Goal: Task Accomplishment & Management: Complete application form

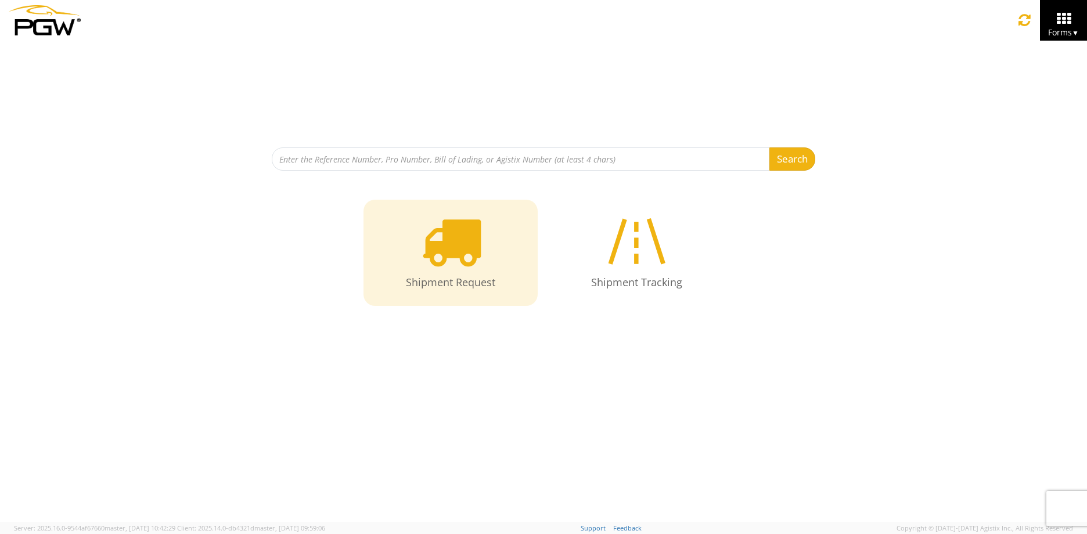
click at [461, 256] on icon at bounding box center [451, 241] width 60 height 60
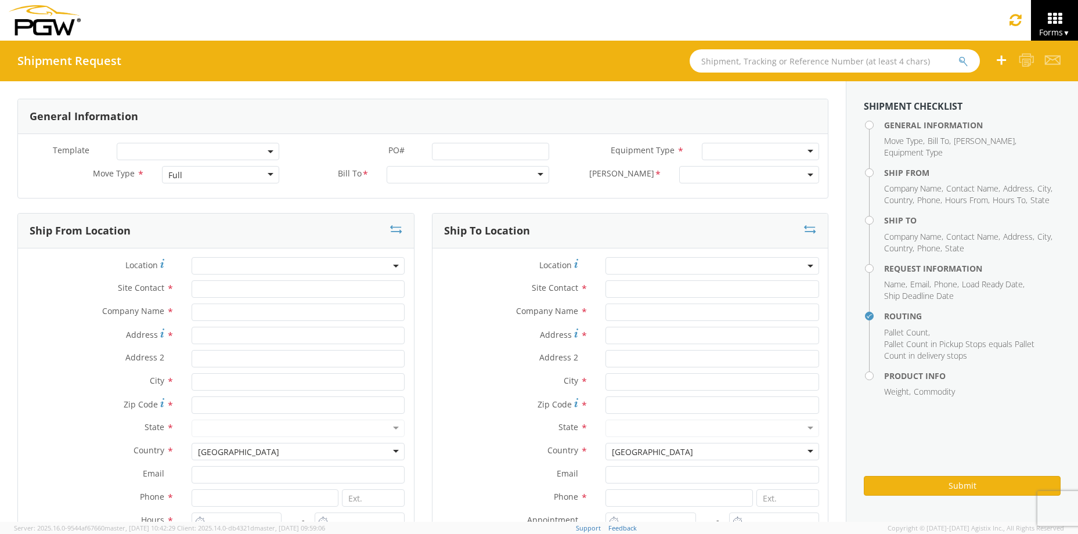
click at [190, 172] on div "Full" at bounding box center [221, 174] width 118 height 17
click at [437, 184] on div at bounding box center [468, 174] width 163 height 17
click at [445, 175] on div at bounding box center [468, 174] width 163 height 17
type input "551"
click at [535, 175] on div at bounding box center [468, 174] width 163 height 17
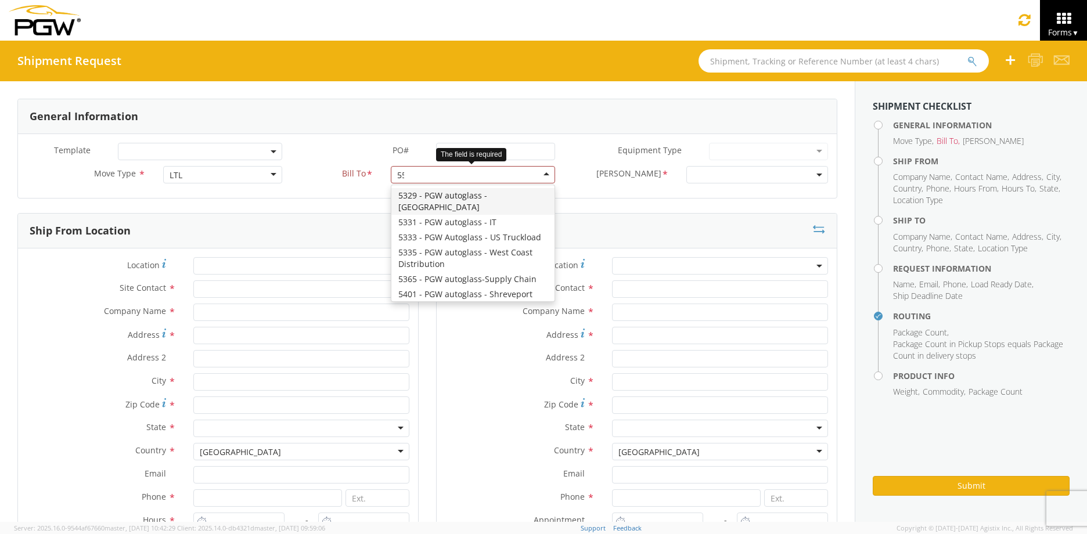
scroll to position [1750, 0]
type input "5512"
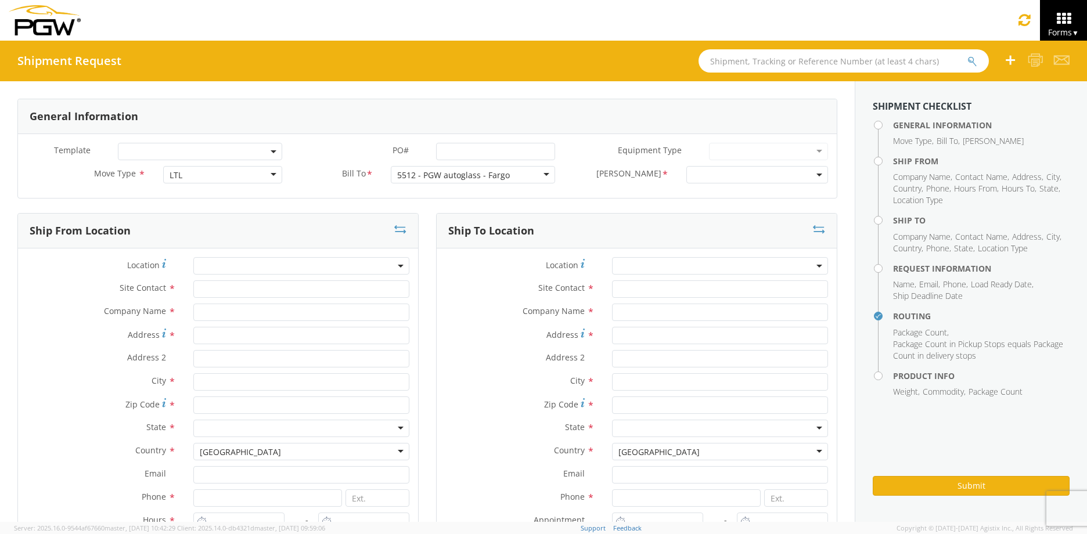
scroll to position [0, 0]
click at [817, 175] on b at bounding box center [820, 175] width 6 height 3
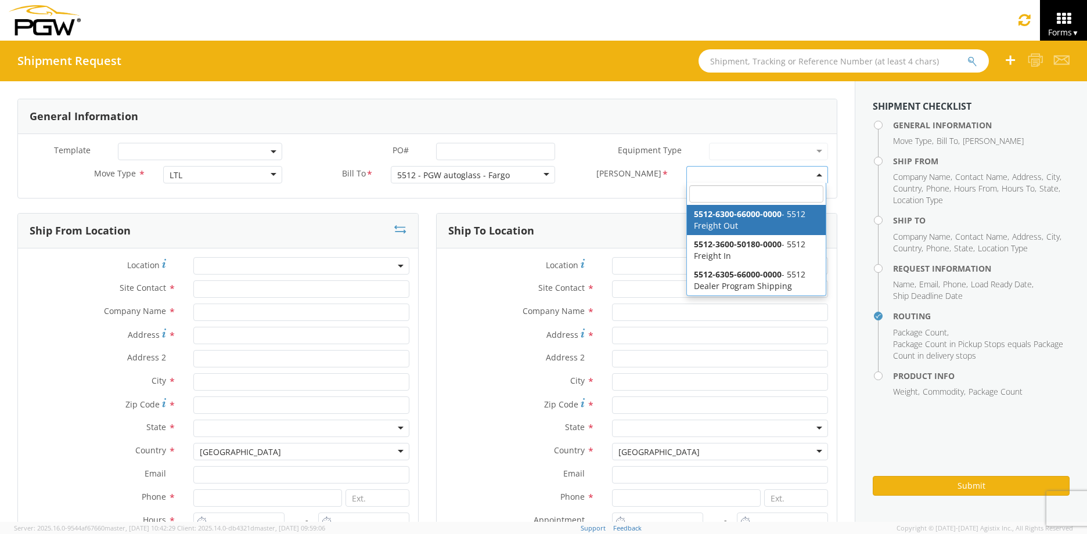
select select "5512-6300-66000-0000"
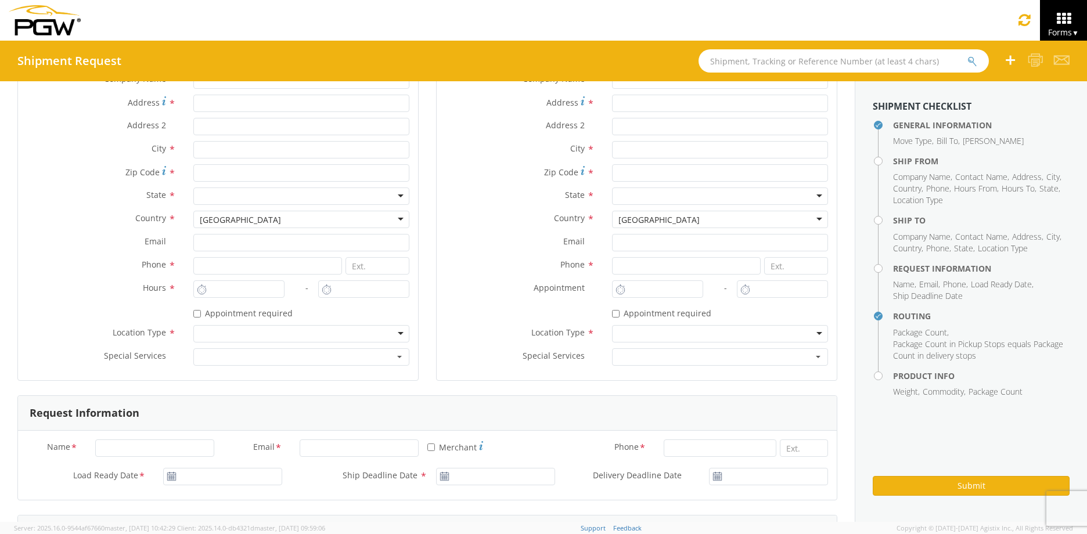
scroll to position [116, 0]
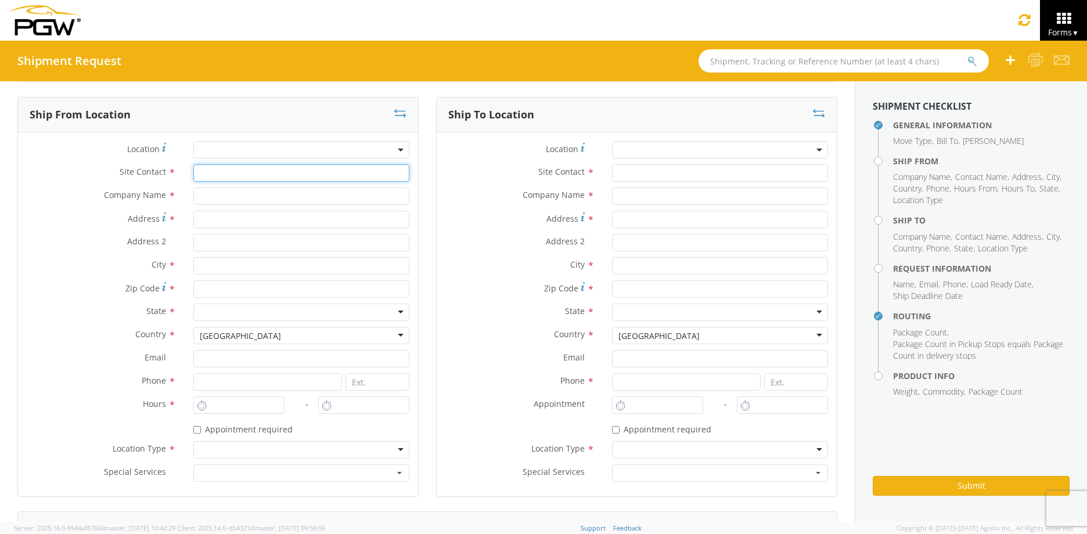
click at [215, 171] on input "text" at bounding box center [301, 172] width 216 height 17
type input "[PERSON_NAME]"
click at [215, 195] on input "p" at bounding box center [301, 196] width 216 height 17
type input "PGW Auto Glass"
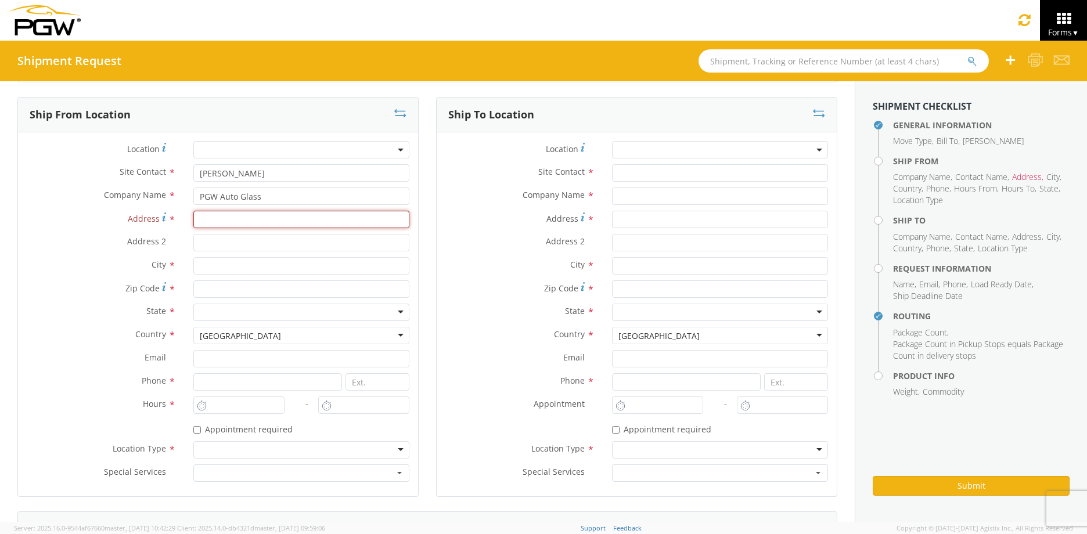
type input "[STREET_ADDRESS]"
type input "Unit A"
type input "West Fargo"
type input "58078"
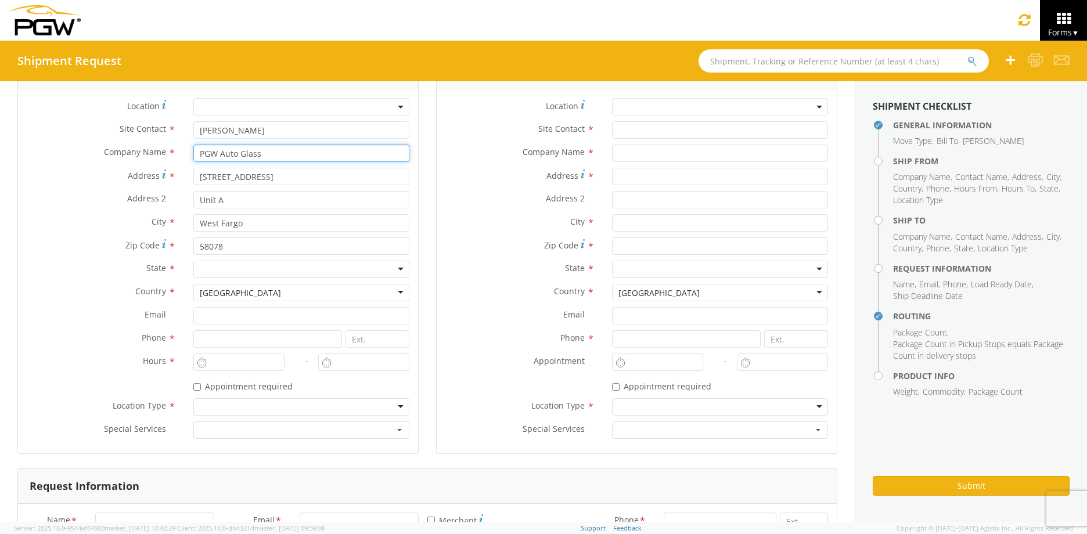
scroll to position [232, 0]
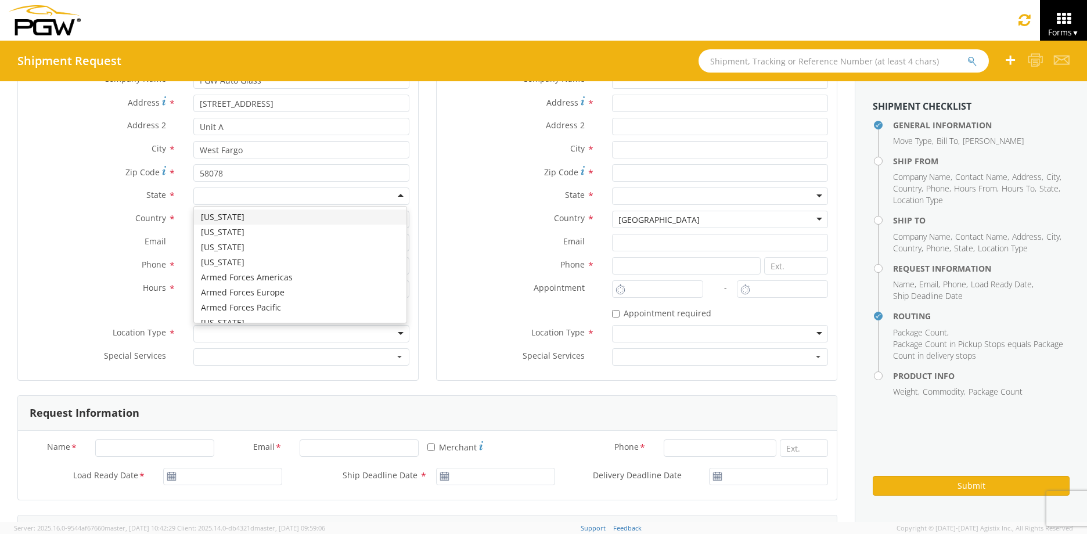
click at [264, 192] on div at bounding box center [301, 196] width 216 height 17
type input "n"
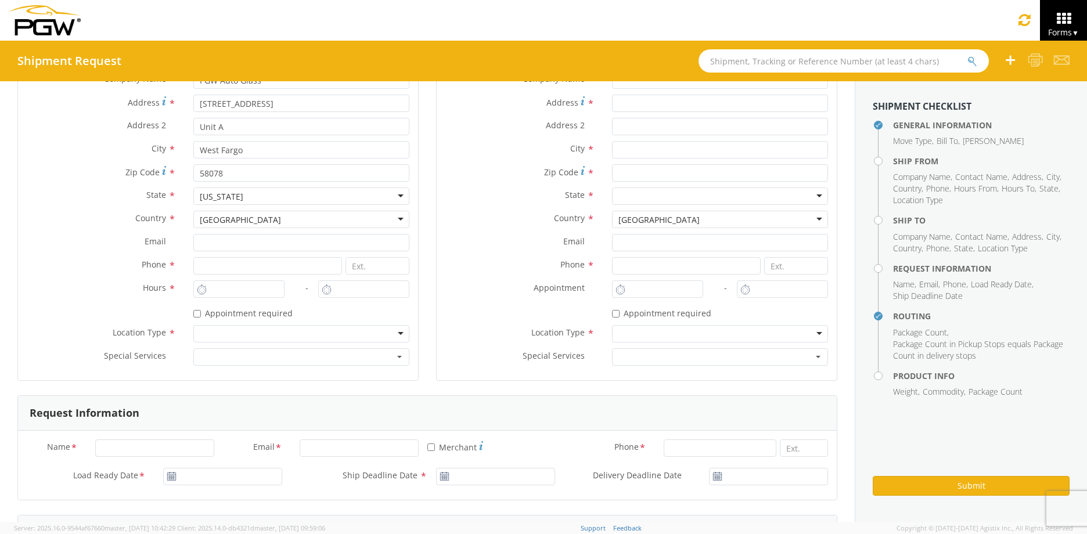
scroll to position [0, 0]
click at [240, 226] on div "[GEOGRAPHIC_DATA]" at bounding box center [301, 219] width 216 height 17
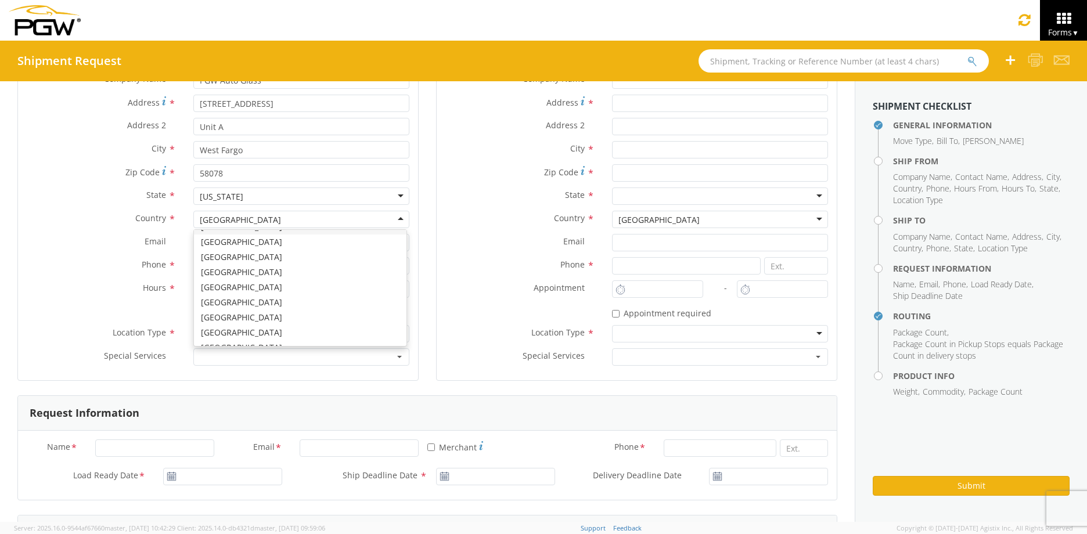
click at [140, 225] on label "Country *" at bounding box center [101, 218] width 167 height 15
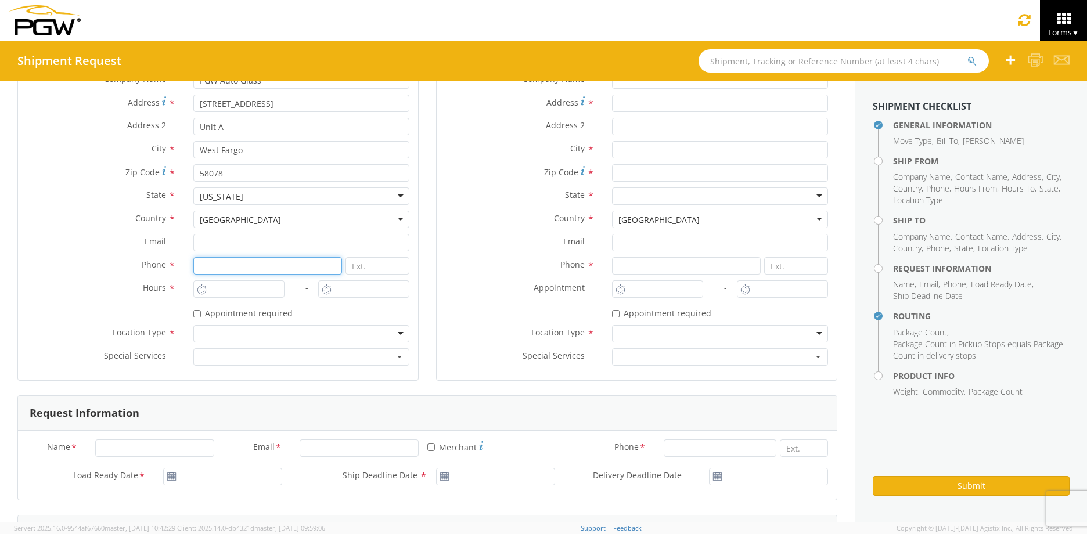
click at [222, 269] on input at bounding box center [267, 265] width 149 height 17
type input "7012191351"
type input "West Fargo"
type input "[EMAIL_ADDRESS][DOMAIN_NAME]"
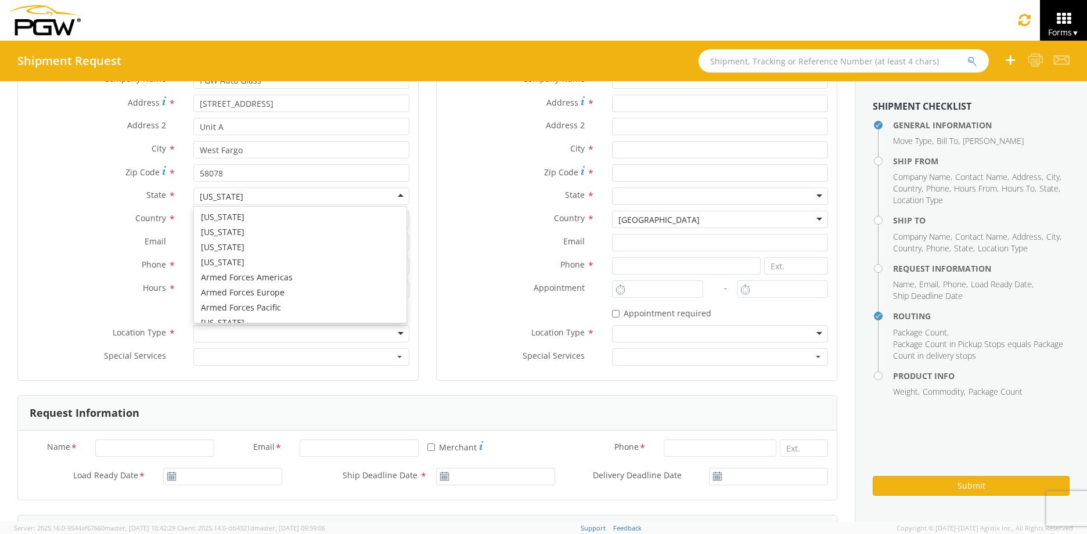
scroll to position [466, 0]
type input "West Fargo"
click at [130, 287] on label "Hours *" at bounding box center [101, 287] width 167 height 15
type input "9:00 AM"
type input "10:00 AM"
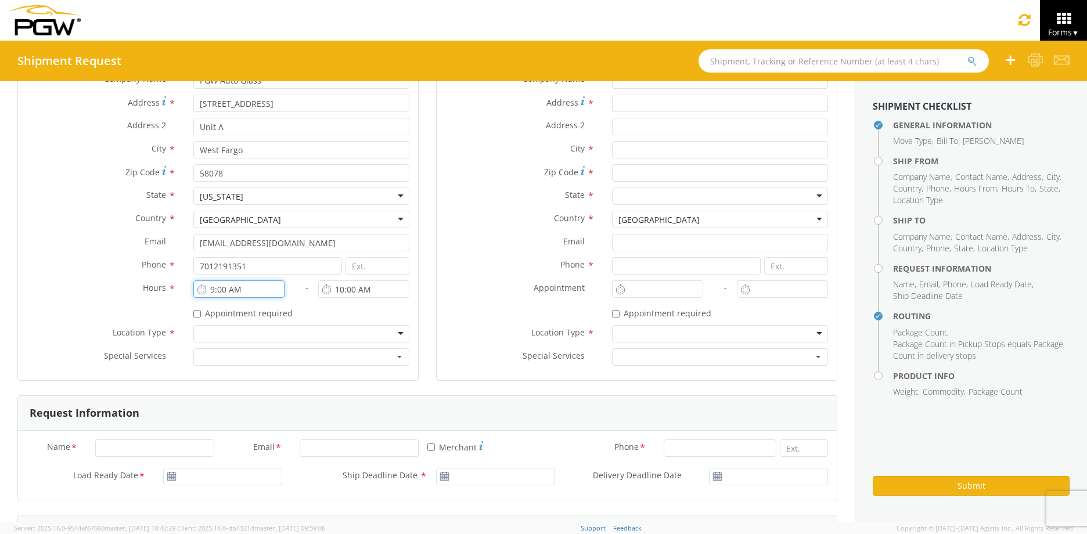
click at [228, 287] on input "9:00 AM" at bounding box center [238, 288] width 91 height 17
click at [260, 337] on div at bounding box center [301, 333] width 216 height 17
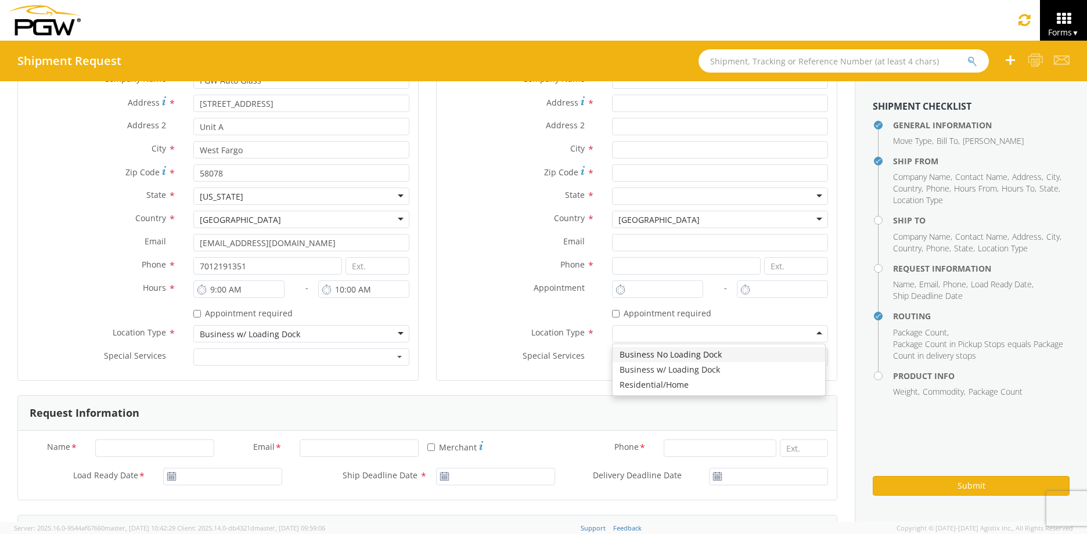
click at [646, 335] on div at bounding box center [720, 333] width 216 height 17
click at [636, 255] on div "Email *" at bounding box center [637, 245] width 400 height 23
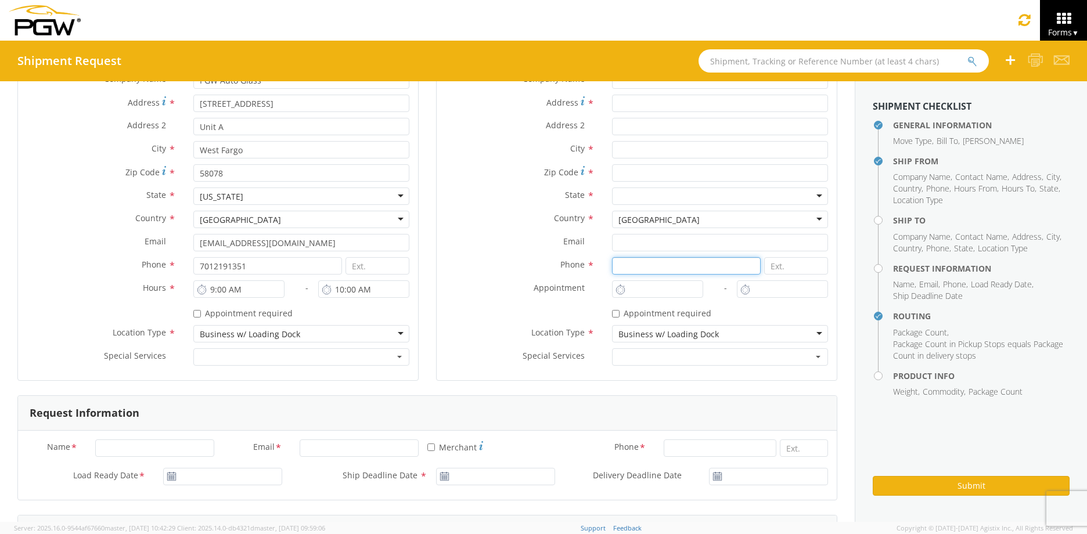
click at [635, 260] on input at bounding box center [686, 265] width 149 height 17
type input "7012191351"
type input "PGW Auto Glass"
type input "[STREET_ADDRESS]"
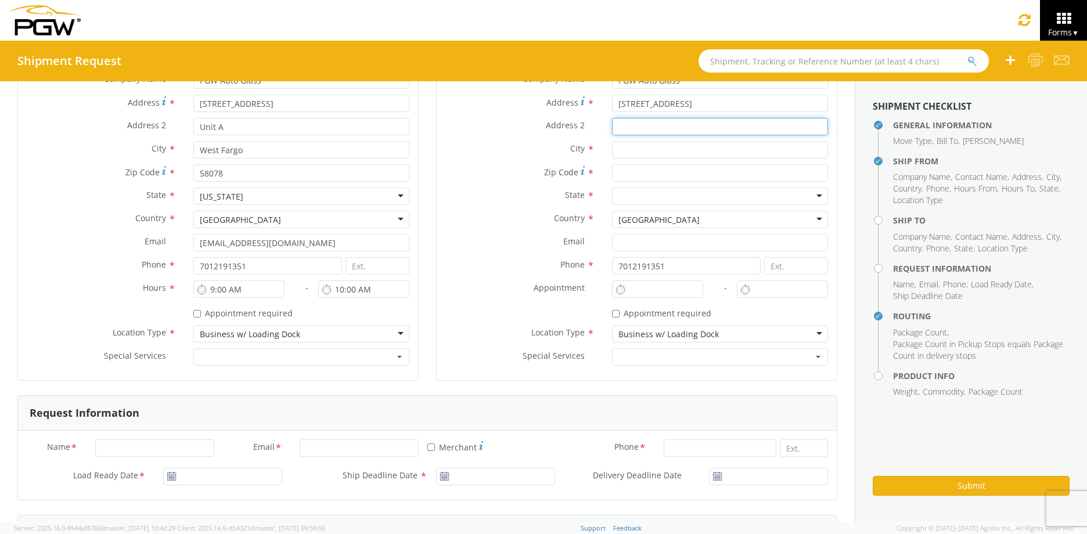
type input "Unit A"
type input "West Fargo"
type input "58078"
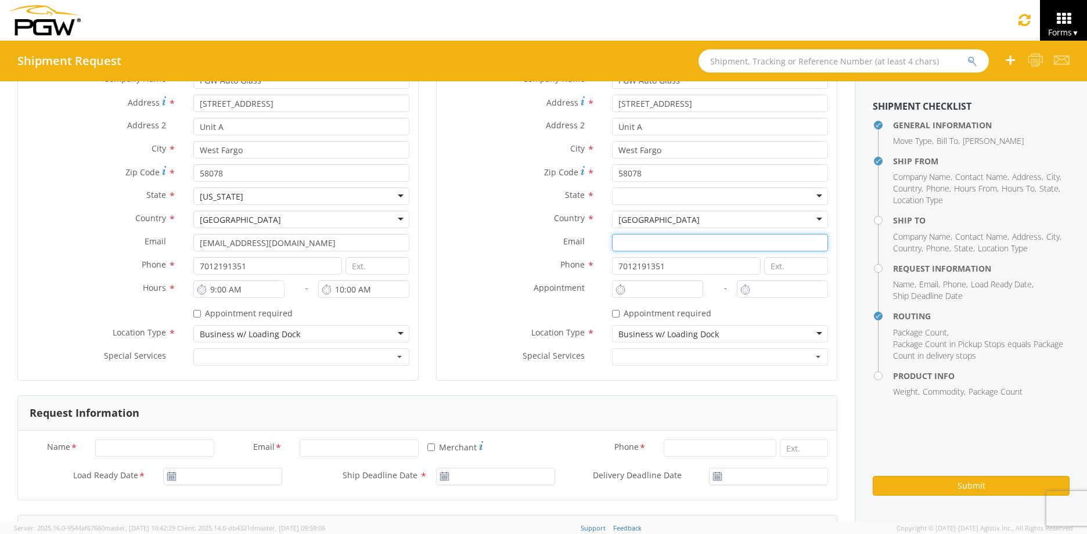
type input "[EMAIL_ADDRESS][DOMAIN_NAME]"
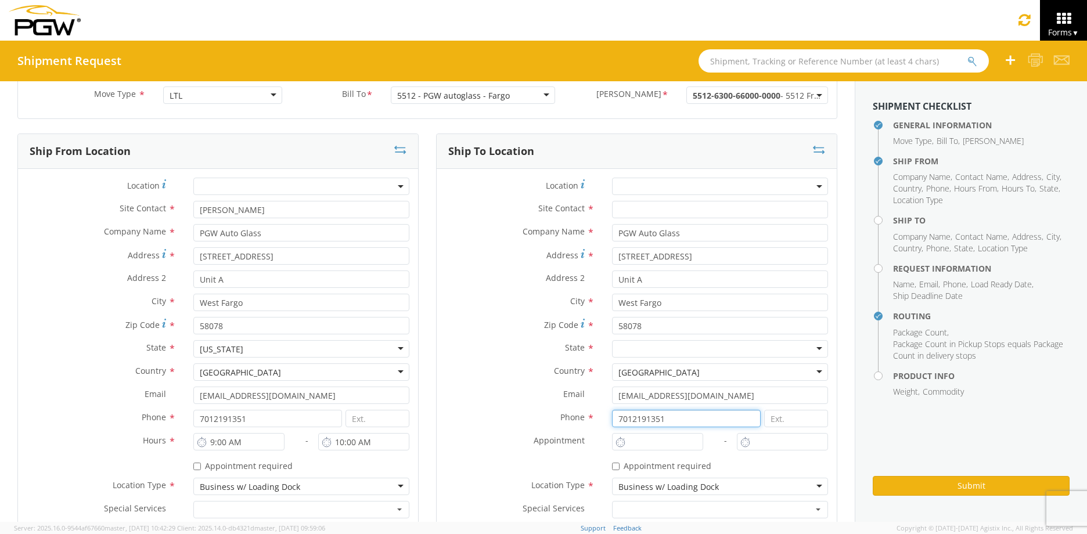
scroll to position [58, 0]
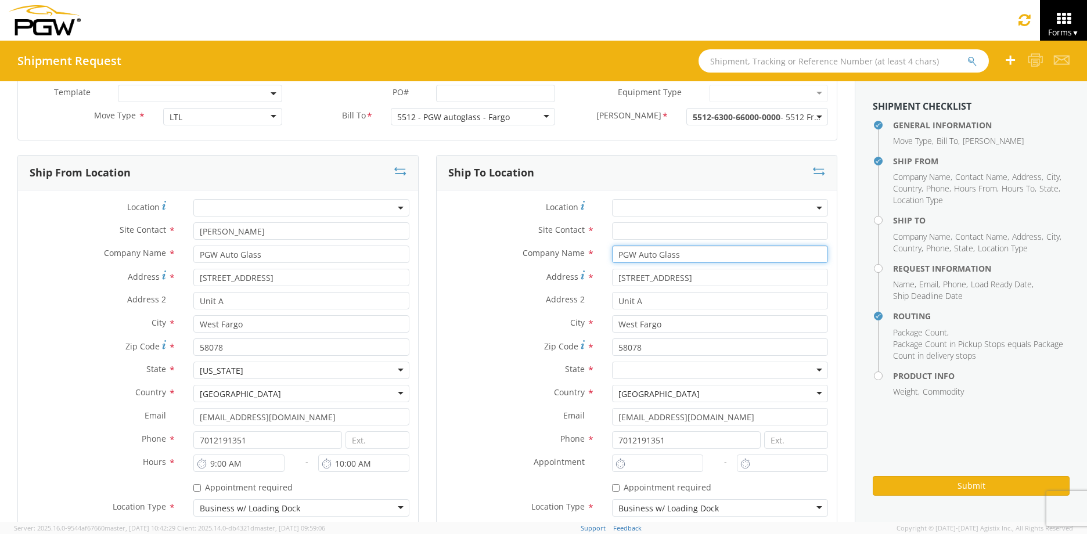
drag, startPoint x: 688, startPoint y: 251, endPoint x: 544, endPoint y: 253, distance: 143.5
click at [539, 253] on div "Company Name * PGW Auto Glass searching..." at bounding box center [637, 254] width 400 height 17
type input "All America City Glass"
click at [716, 235] on input "text" at bounding box center [720, 230] width 216 height 17
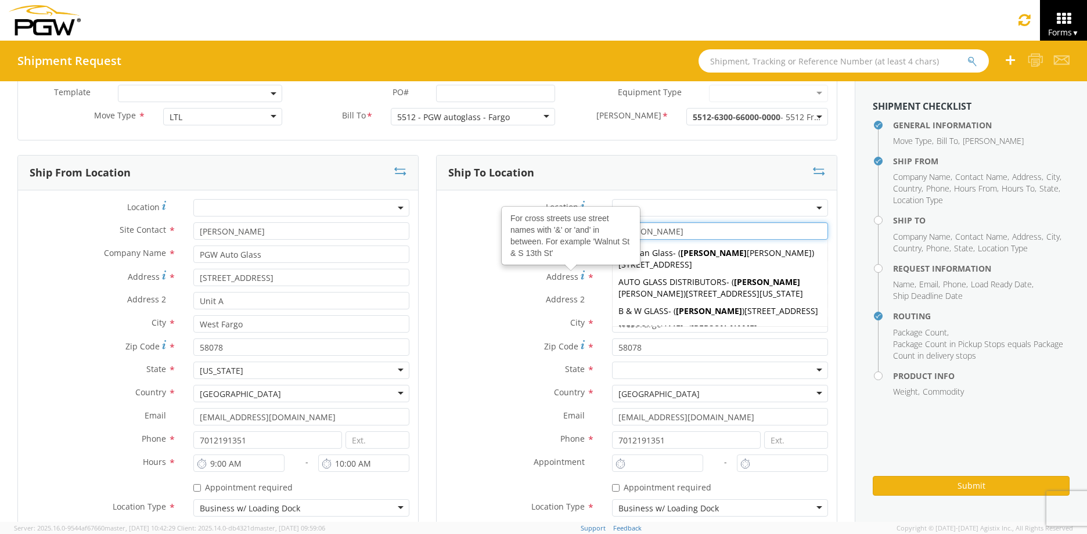
type input "[PERSON_NAME]"
click at [561, 279] on span "Address" at bounding box center [562, 276] width 32 height 11
click at [612, 279] on input "[STREET_ADDRESS]" at bounding box center [720, 277] width 216 height 17
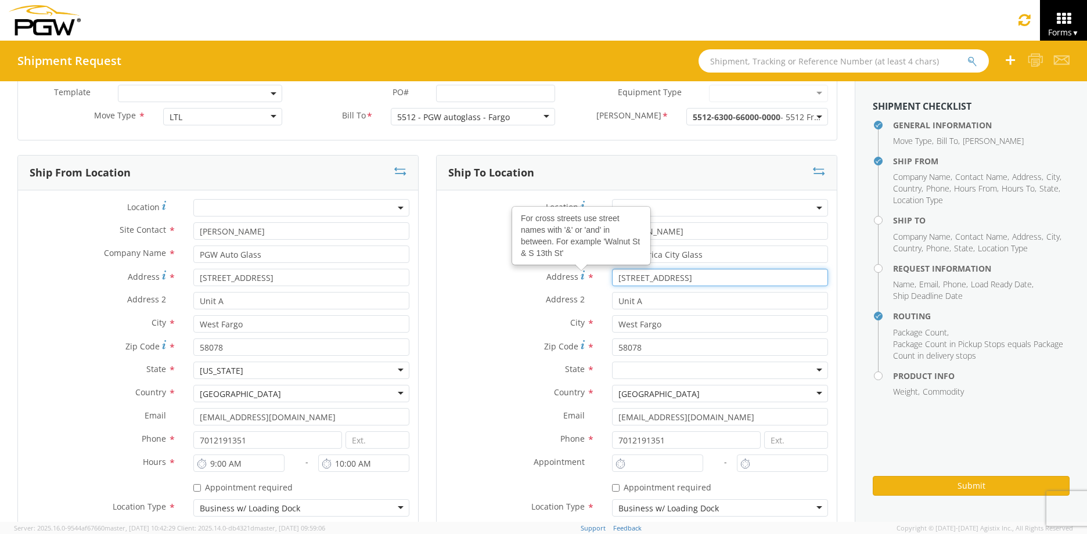
drag, startPoint x: 701, startPoint y: 280, endPoint x: 522, endPoint y: 282, distance: 178.9
click at [512, 280] on div "Address For cross streets use street names with '&' or 'and' in between. For ex…" at bounding box center [637, 277] width 400 height 17
type input "[STREET_ADDRESS]"
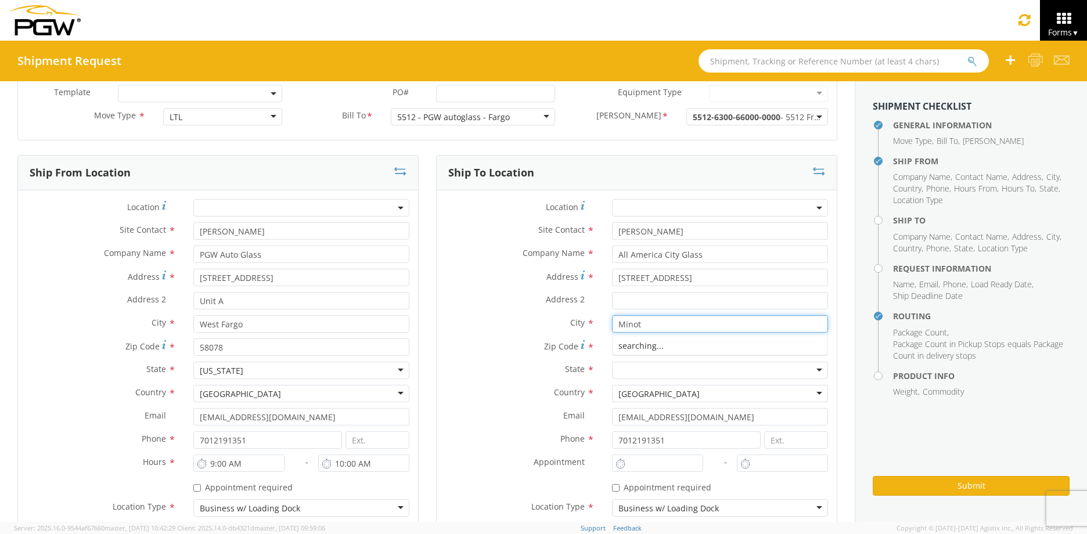
type input "Minot"
type input "58701"
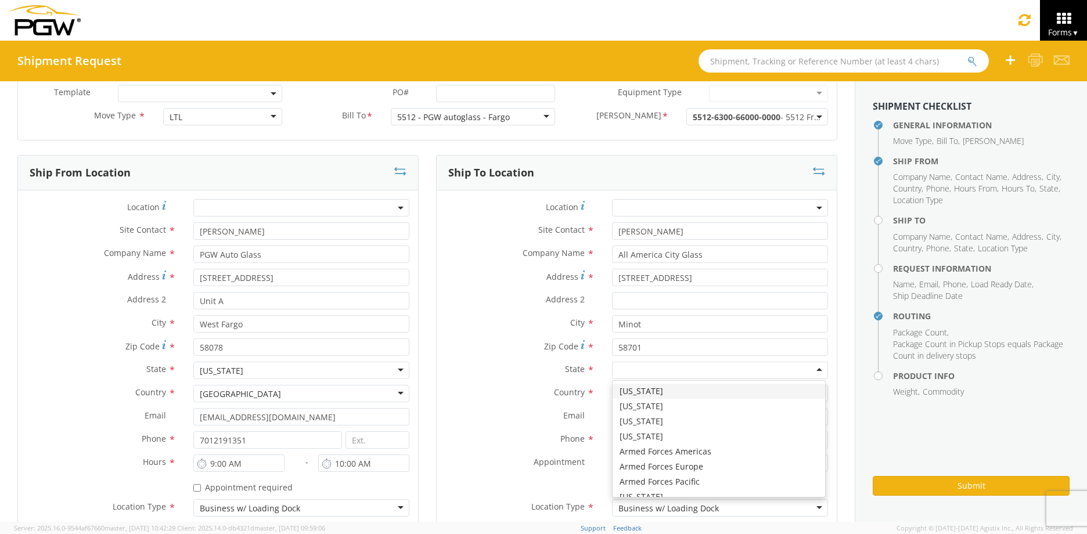
type input "n"
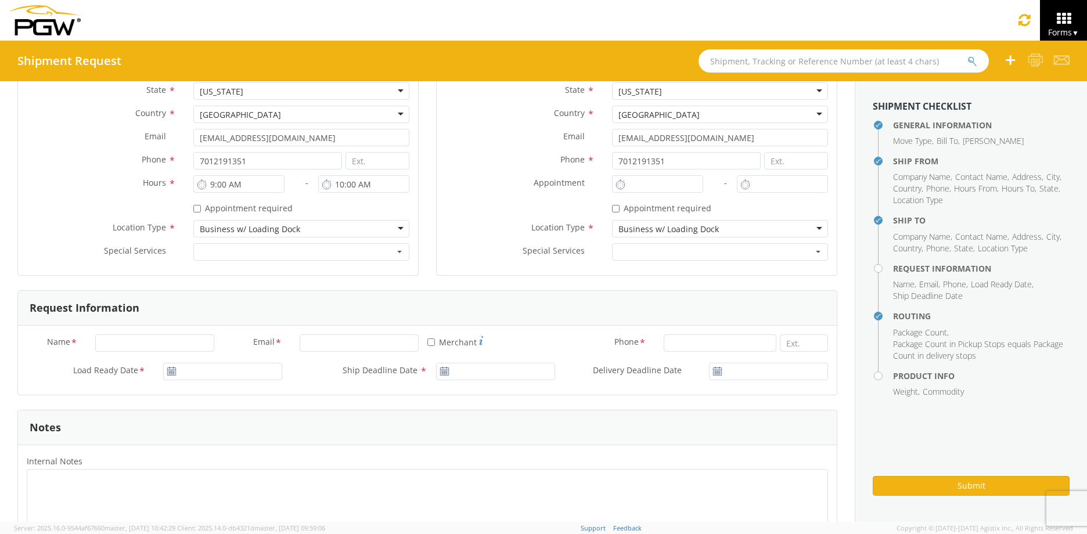
scroll to position [465, 0]
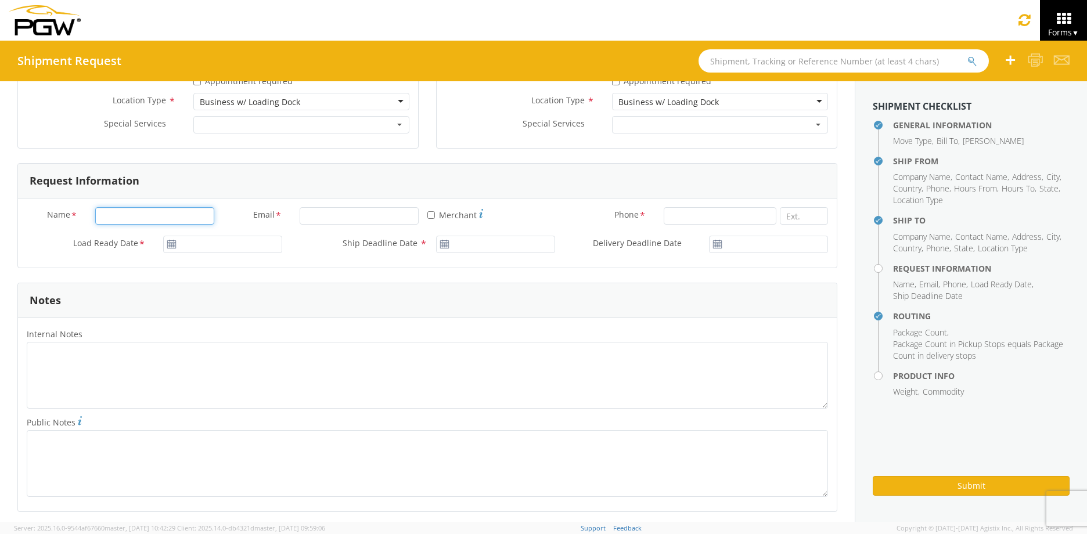
click at [162, 215] on input "Name *" at bounding box center [154, 215] width 119 height 17
type input "[PERSON_NAME]"
type input "PGW Auto Glass"
type input "[EMAIL_ADDRESS][DOMAIN_NAME]"
type input "7012191351"
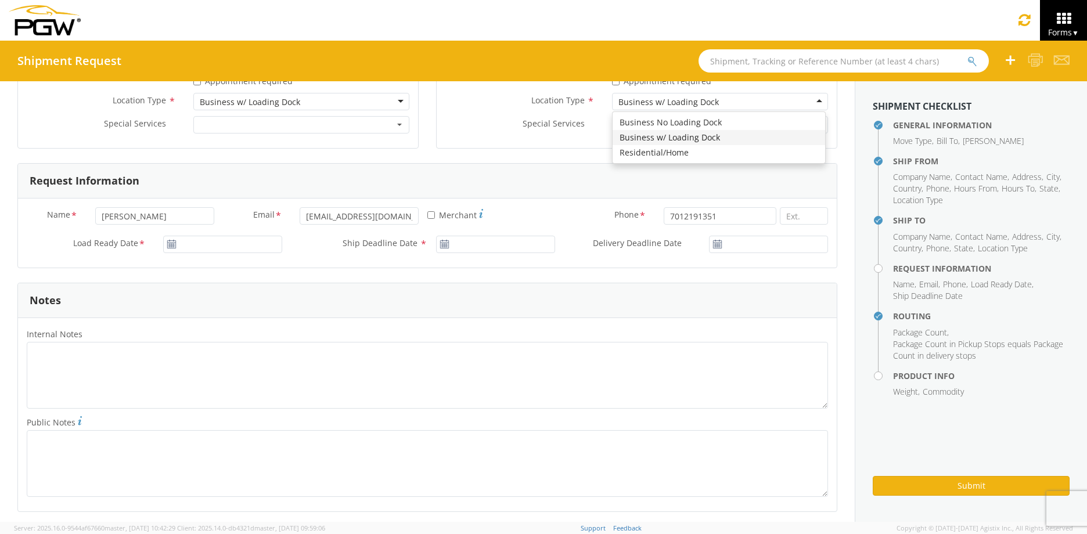
type input "PGW Auto Glass"
type input "[DATE]"
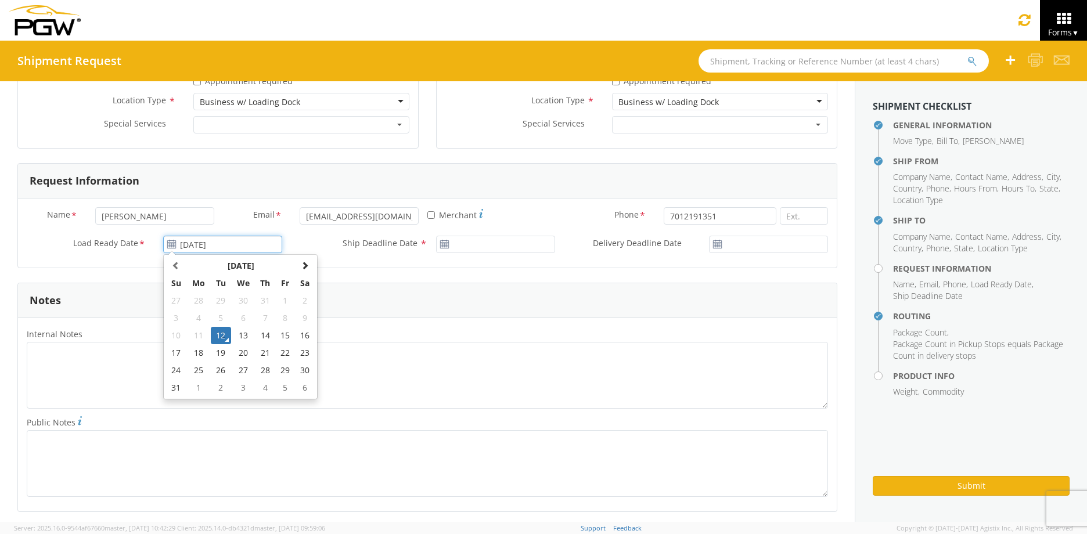
click at [184, 245] on input "[DATE]" at bounding box center [222, 244] width 119 height 17
click at [224, 339] on td "12" at bounding box center [221, 335] width 20 height 17
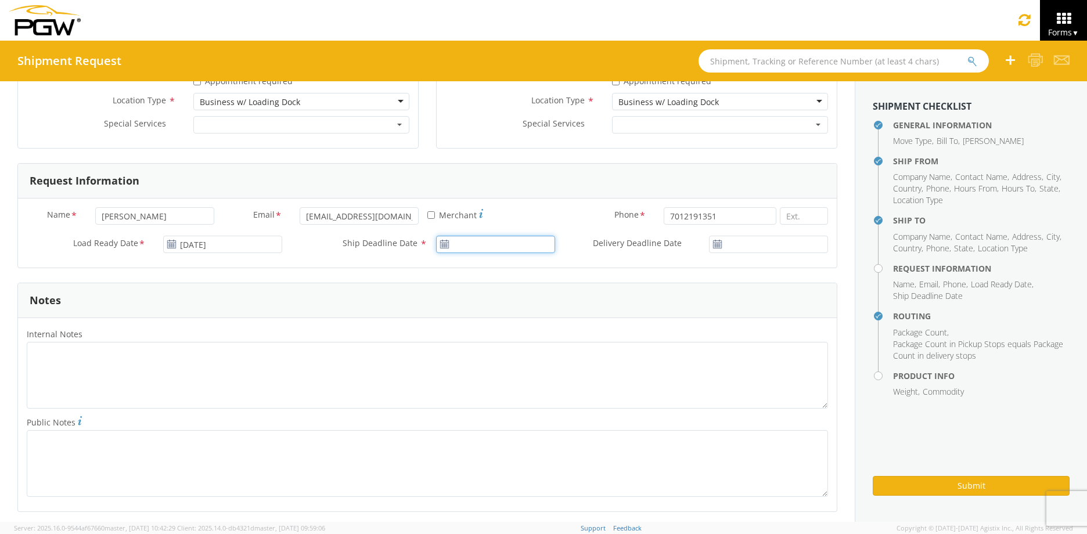
type input "[DATE]"
click at [471, 249] on input "[DATE]" at bounding box center [495, 244] width 119 height 17
click at [491, 336] on td "12" at bounding box center [494, 335] width 20 height 17
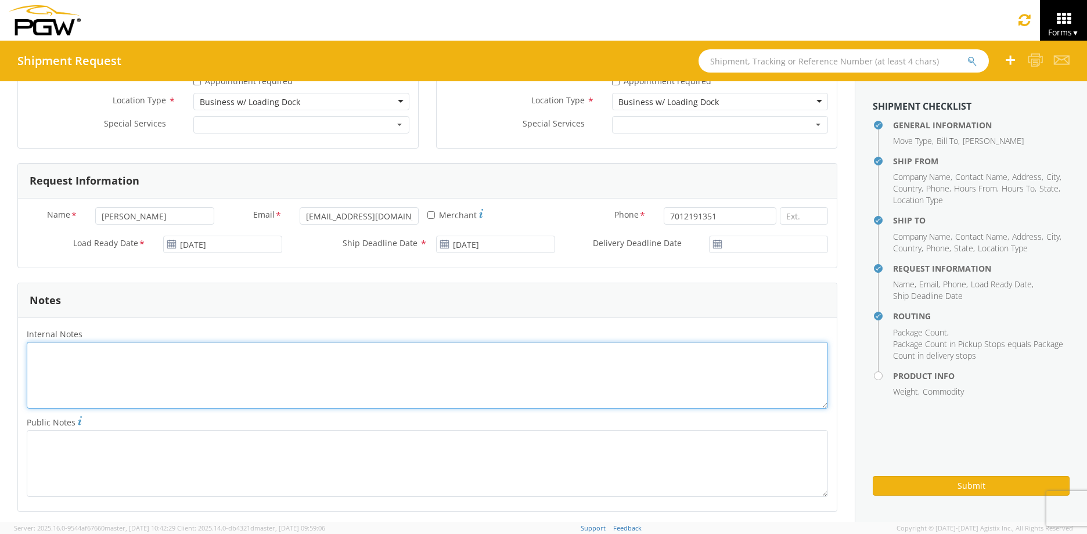
click at [262, 364] on textarea "Internal Notes *" at bounding box center [427, 375] width 801 height 67
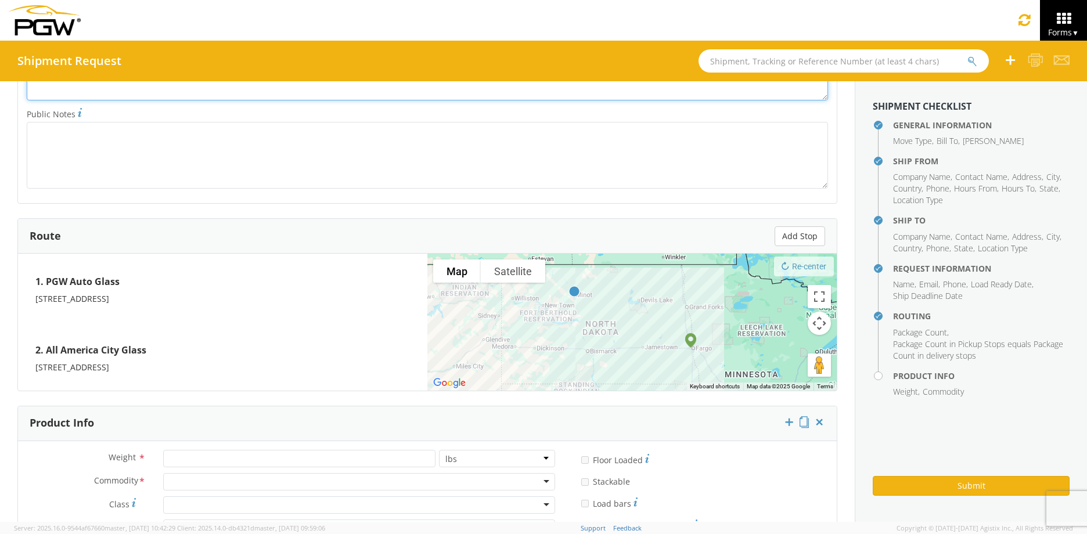
scroll to position [923, 0]
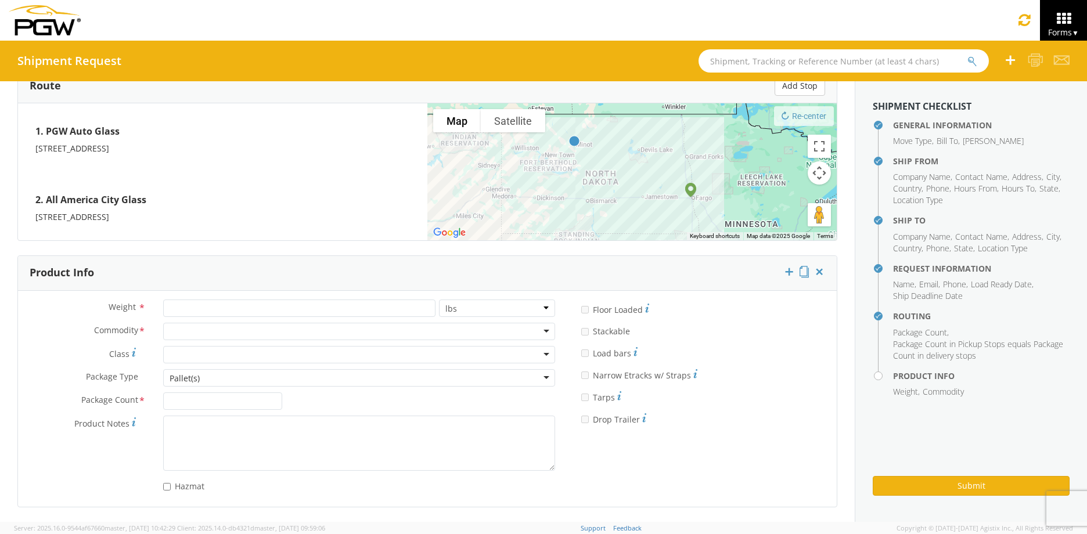
type textarea "pro 839656714784"
click at [240, 311] on input "number" at bounding box center [299, 308] width 272 height 17
type input "87"
click at [432, 332] on div at bounding box center [359, 331] width 392 height 17
click at [207, 382] on div "Pallet(s)" at bounding box center [359, 377] width 392 height 17
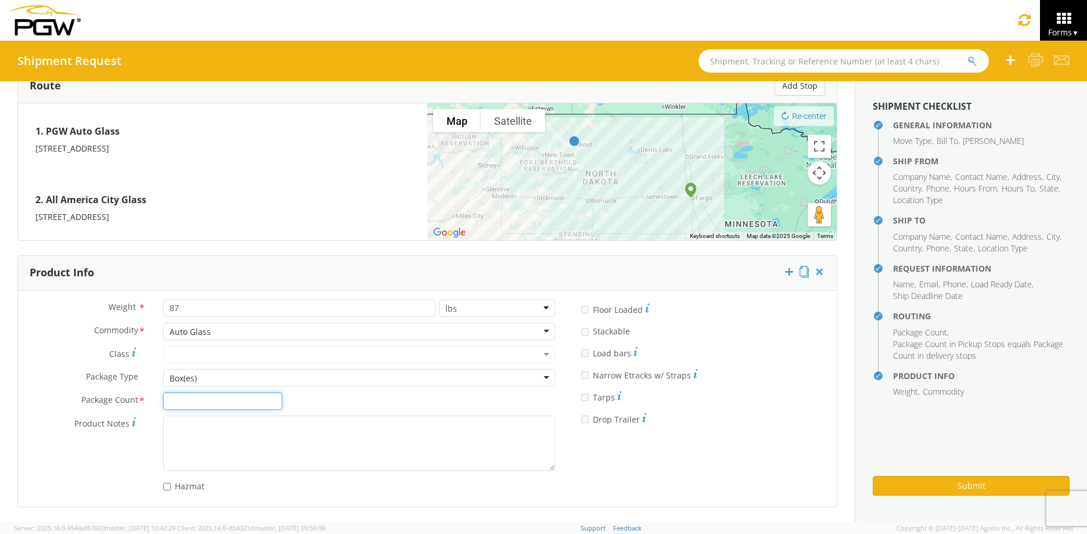
click at [186, 405] on input "Package Count *" at bounding box center [222, 401] width 119 height 17
type input "2"
click at [985, 483] on button "Submit" at bounding box center [971, 486] width 197 height 20
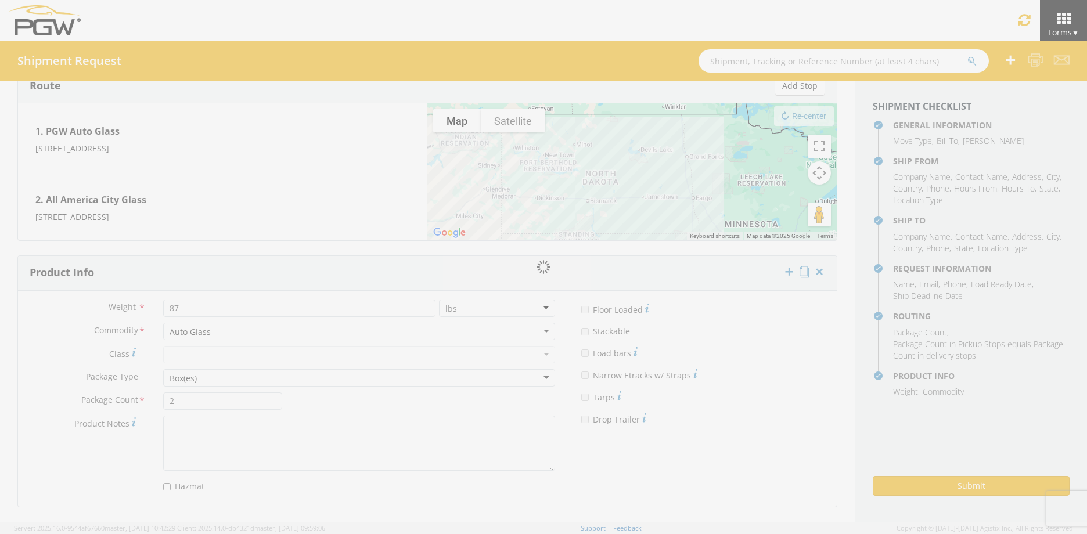
drag, startPoint x: 735, startPoint y: 280, endPoint x: 328, endPoint y: 221, distance: 411.4
click at [328, 221] on div at bounding box center [543, 267] width 1087 height 534
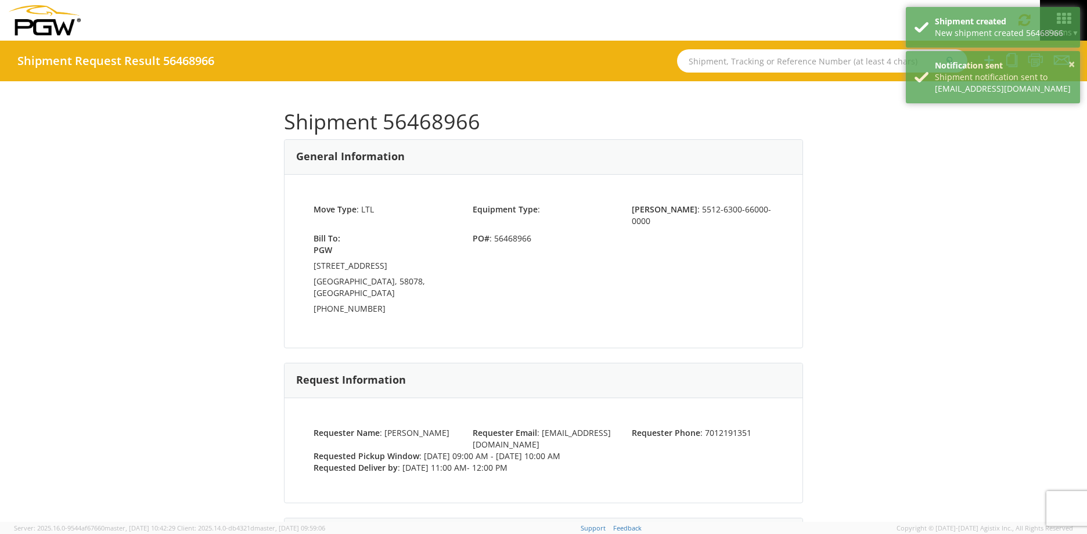
click at [527, 233] on span "PO# : 56468966" at bounding box center [543, 239] width 159 height 12
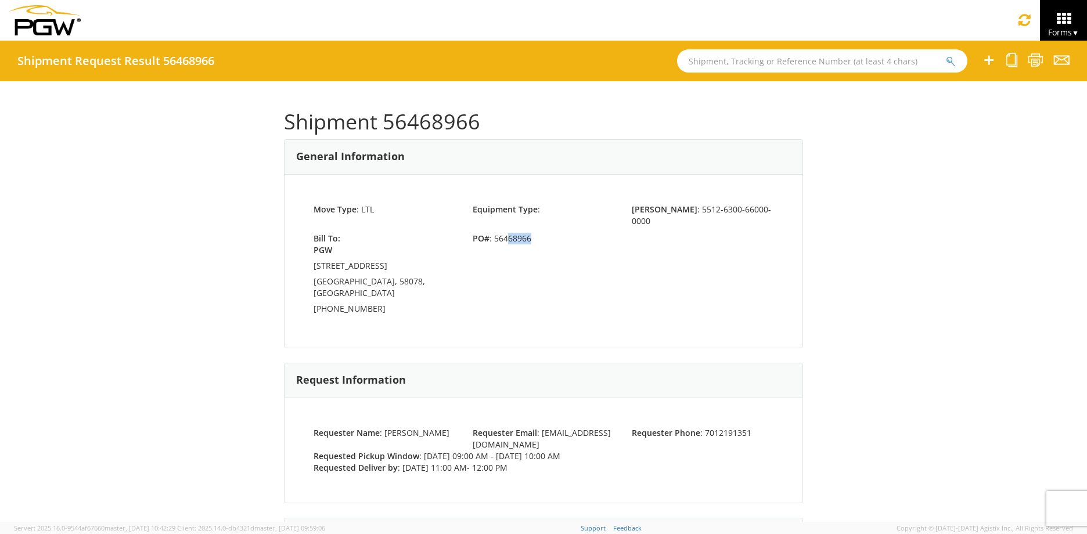
drag, startPoint x: 525, startPoint y: 229, endPoint x: 503, endPoint y: 232, distance: 22.2
click at [503, 233] on span "PO# : 56468966" at bounding box center [543, 239] width 159 height 12
drag, startPoint x: 503, startPoint y: 232, endPoint x: 488, endPoint y: 262, distance: 33.5
click at [488, 262] on div "Bill To: PGW [STREET_ADDRESS] [PHONE_NUMBER] PO# : 56468966" at bounding box center [543, 276] width 477 height 86
